Goal: Check status

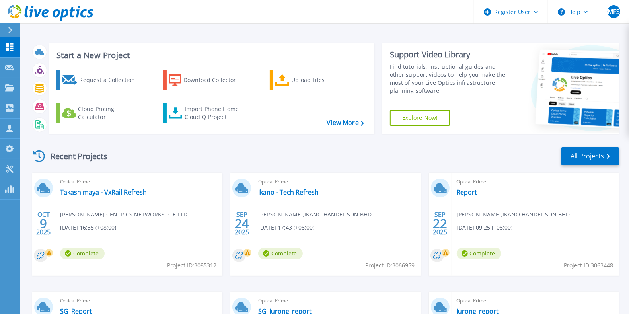
click at [314, 168] on div "Recent Projects All Projects [DATE] Optical Prime Takashimaya - VxRail Refresh …" at bounding box center [325, 278] width 589 height 277
click at [123, 189] on link "Takashimaya - VxRail Refresh" at bounding box center [103, 192] width 87 height 8
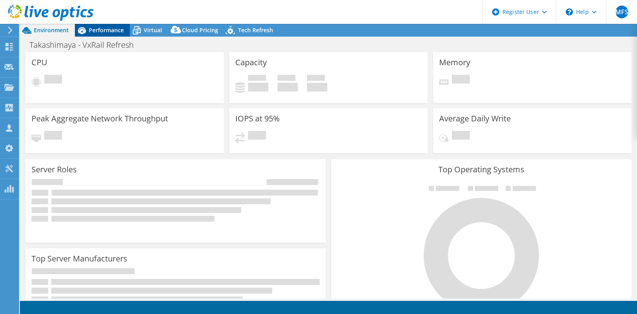
select select "USD"
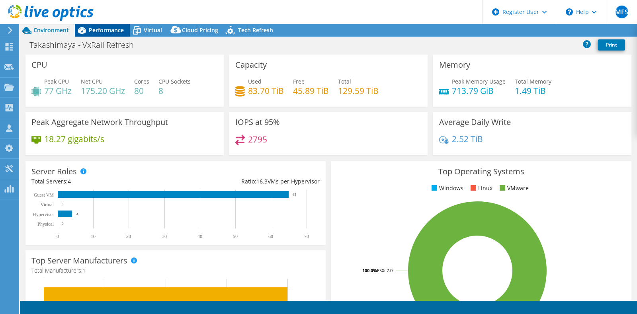
click at [96, 27] on span "Performance" at bounding box center [106, 30] width 35 height 8
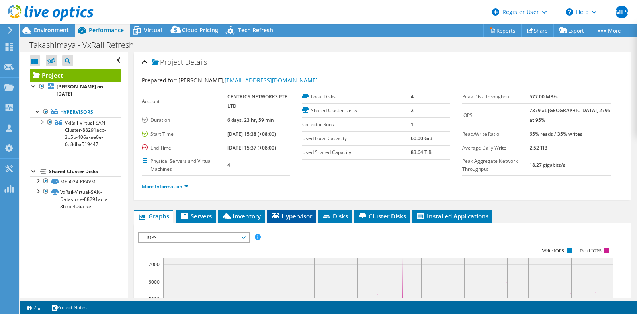
click at [297, 213] on span "Hypervisor" at bounding box center [291, 216] width 41 height 8
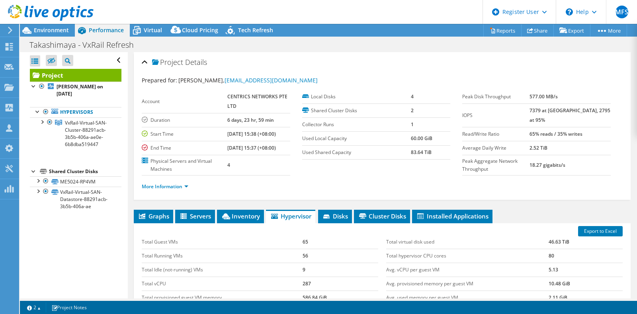
scroll to position [123, 0]
